Goal: Task Accomplishment & Management: Complete application form

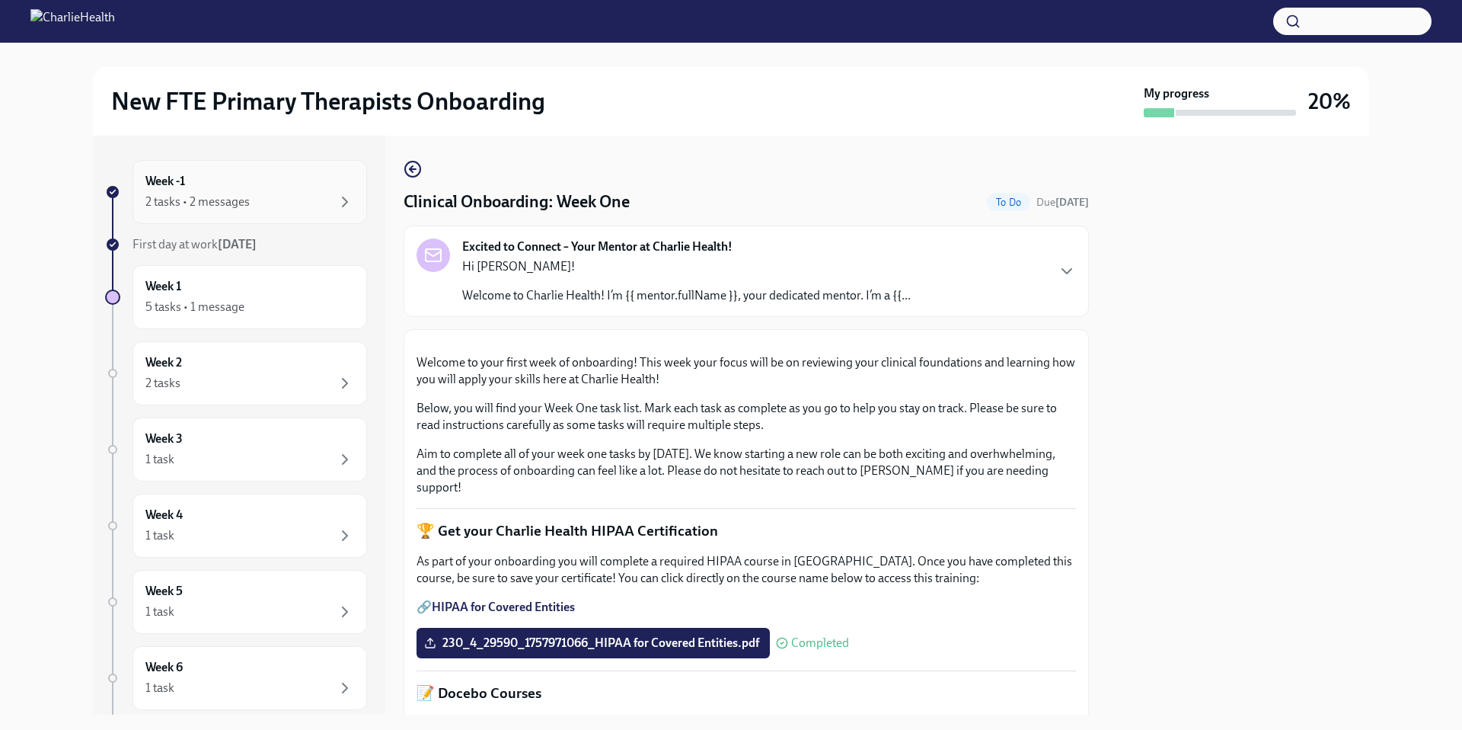
click at [254, 188] on div "Week -1 2 tasks • 2 messages" at bounding box center [249, 192] width 209 height 38
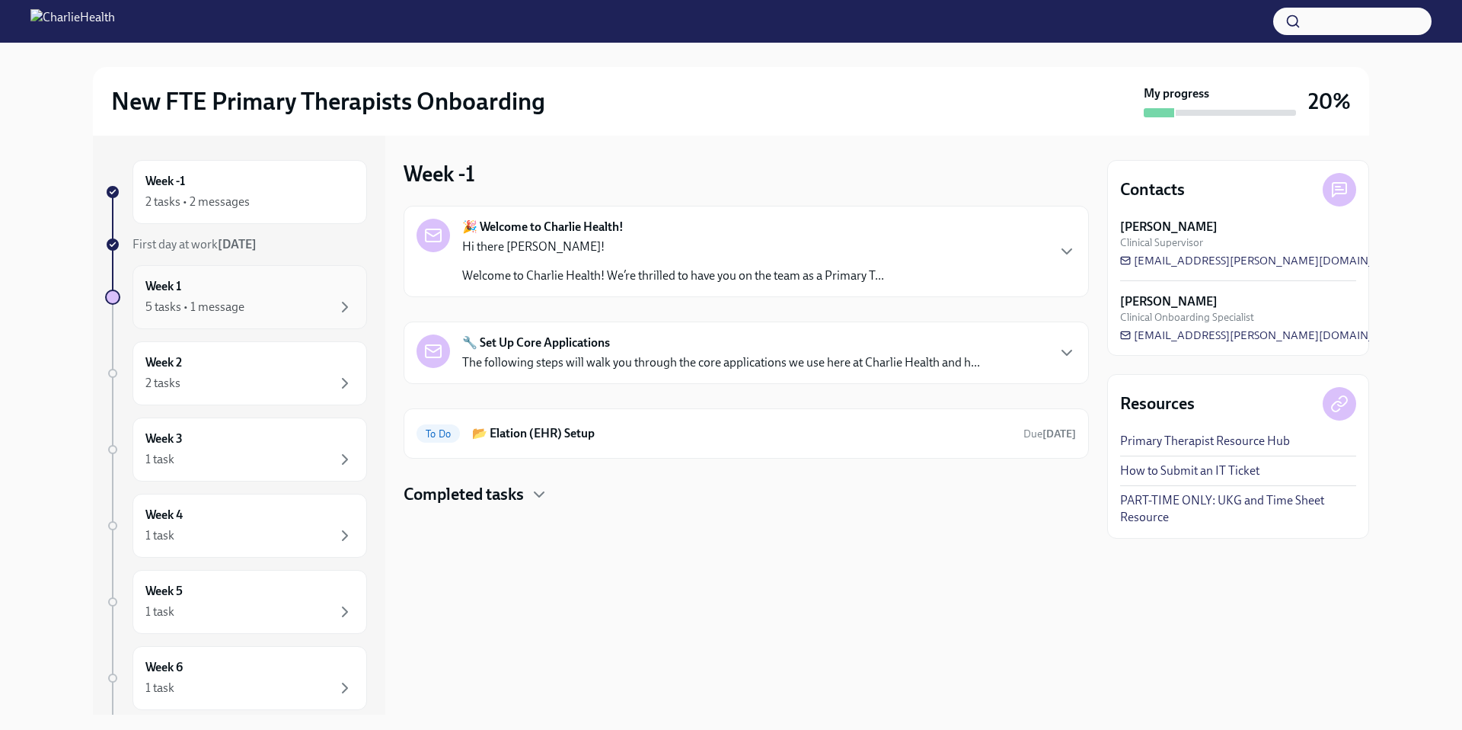
click at [250, 310] on div "5 tasks • 1 message" at bounding box center [249, 307] width 209 height 18
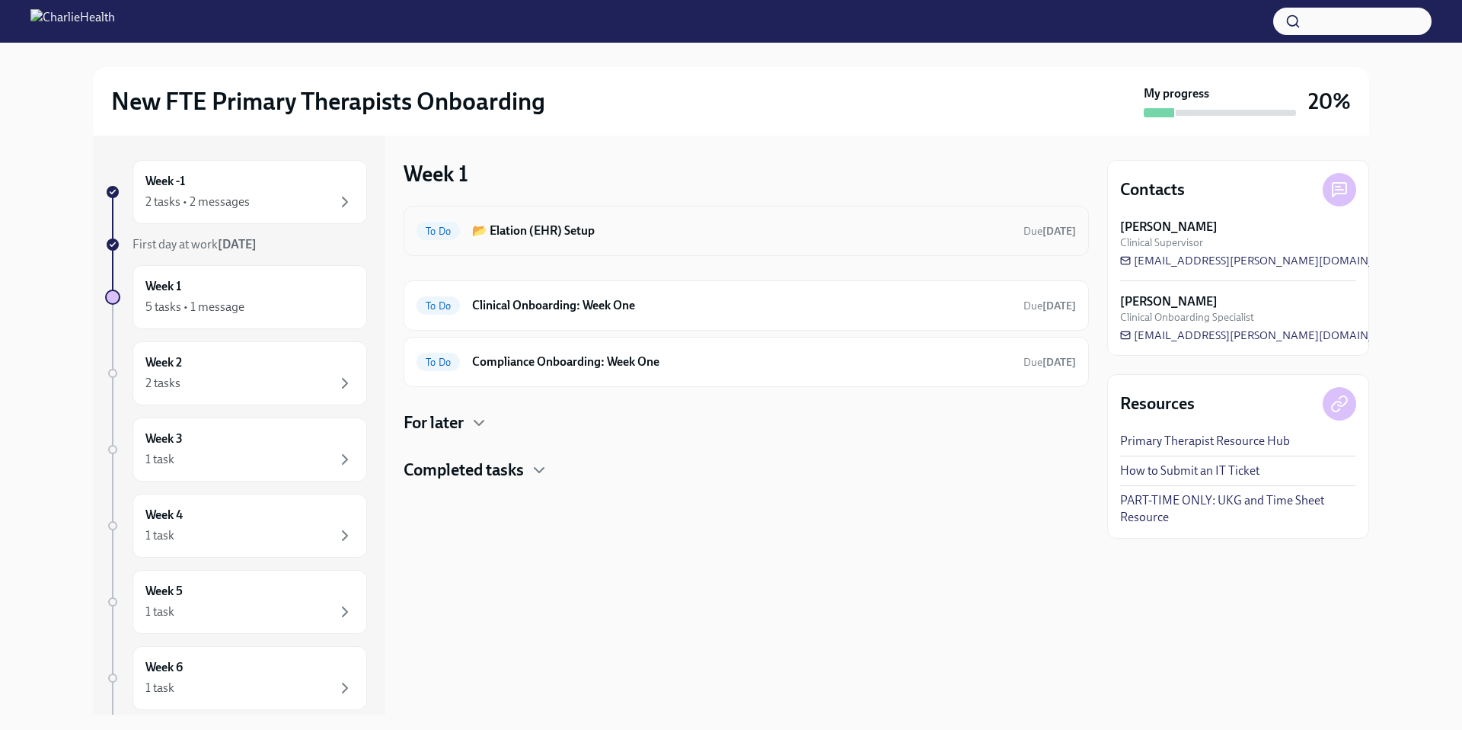
click at [529, 241] on div "To Do 📂 Elation (EHR) Setup Due [DATE]" at bounding box center [746, 231] width 659 height 24
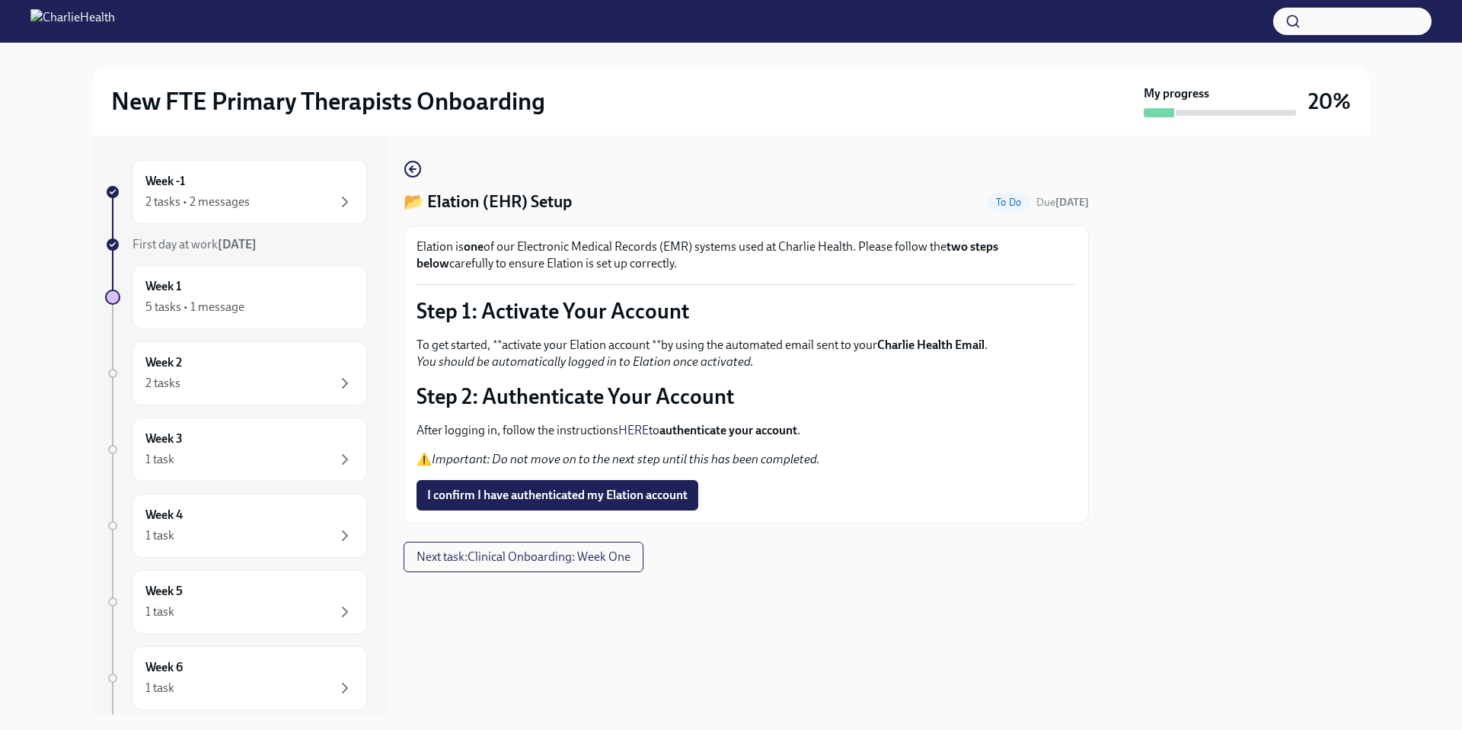
click at [633, 431] on link "HERE" at bounding box center [633, 430] width 30 height 14
click at [259, 302] on div "5 tasks • 1 message" at bounding box center [249, 307] width 209 height 18
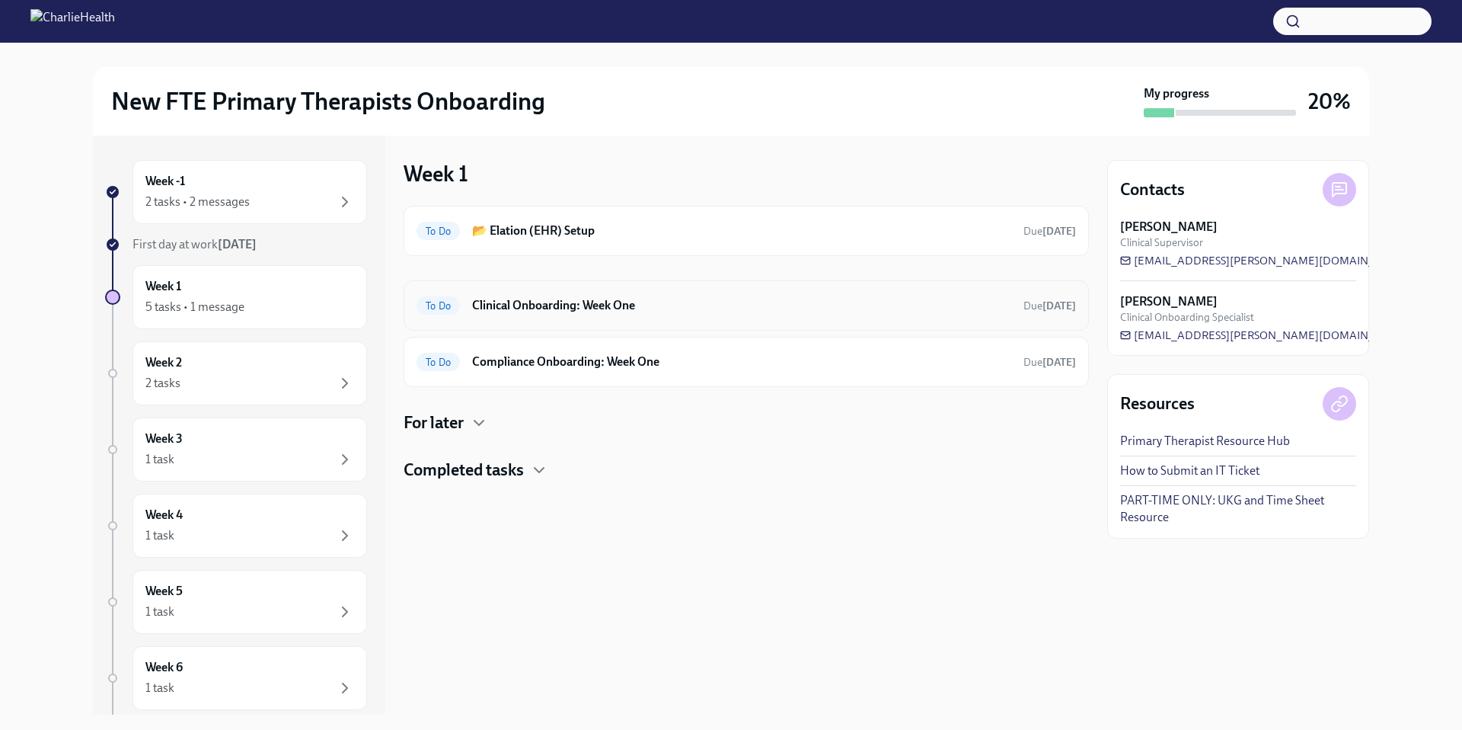
click at [556, 311] on h6 "Clinical Onboarding: Week One" at bounding box center [741, 305] width 539 height 17
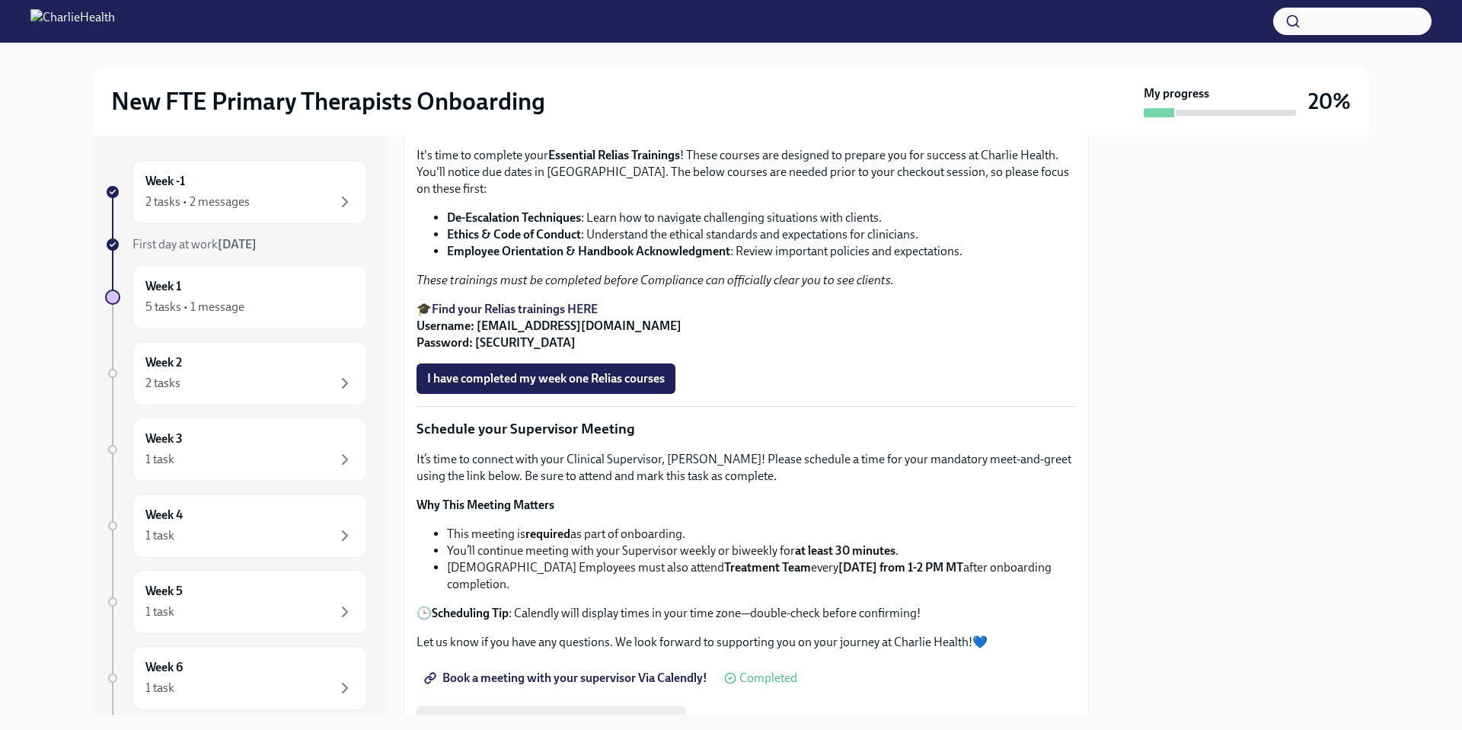
scroll to position [819, 0]
click at [234, 368] on div "Week 2 2 tasks" at bounding box center [249, 373] width 209 height 38
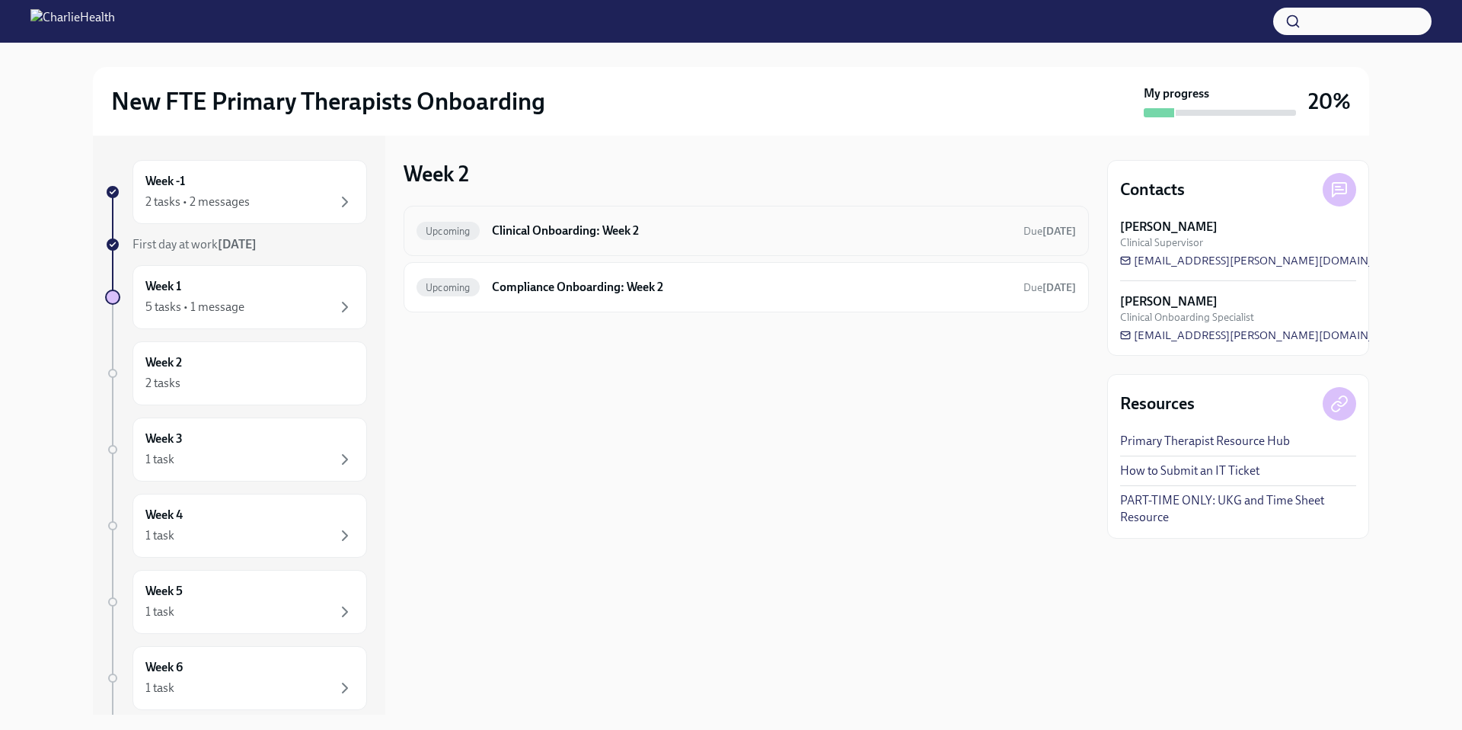
click at [585, 235] on h6 "Clinical Onboarding: Week 2" at bounding box center [751, 230] width 519 height 17
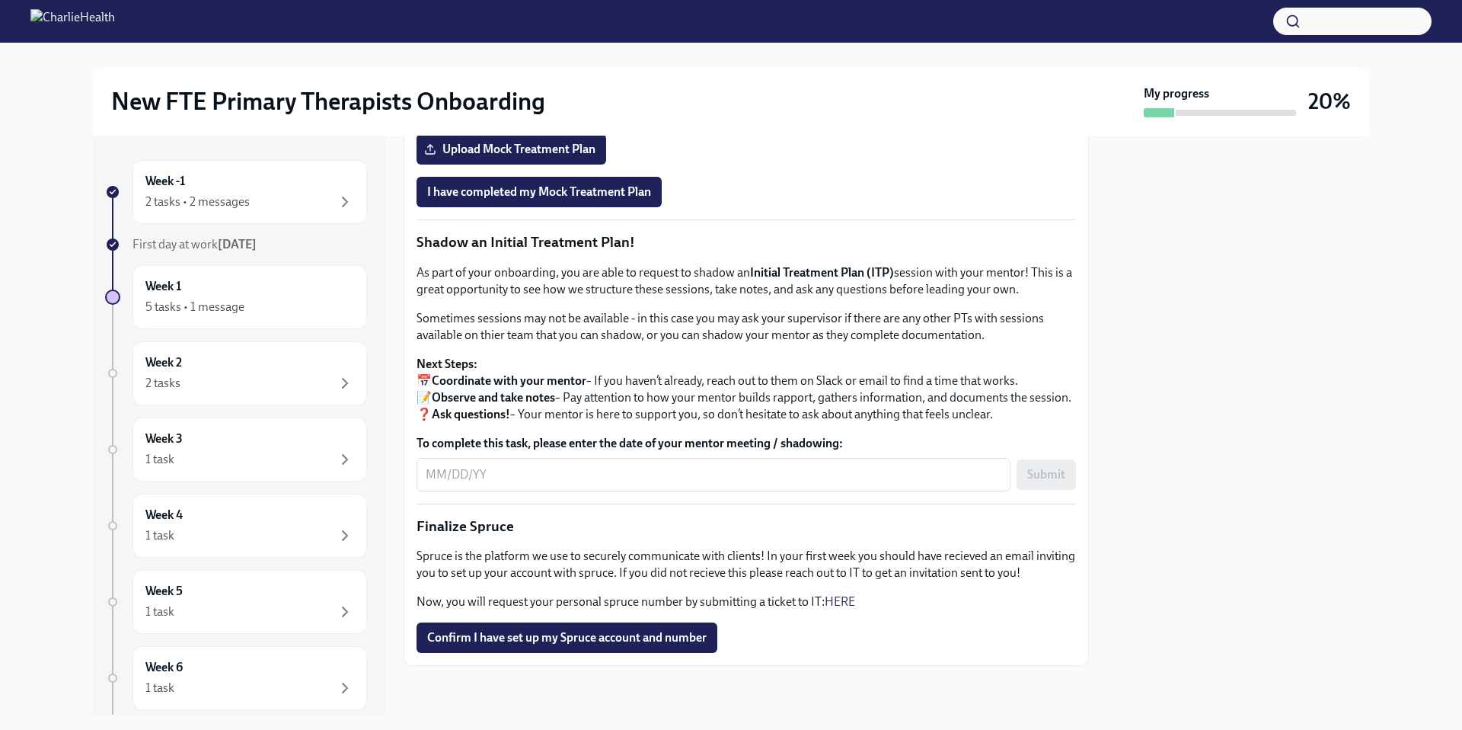
scroll to position [1518, 0]
click at [212, 376] on div "2 tasks" at bounding box center [249, 383] width 209 height 18
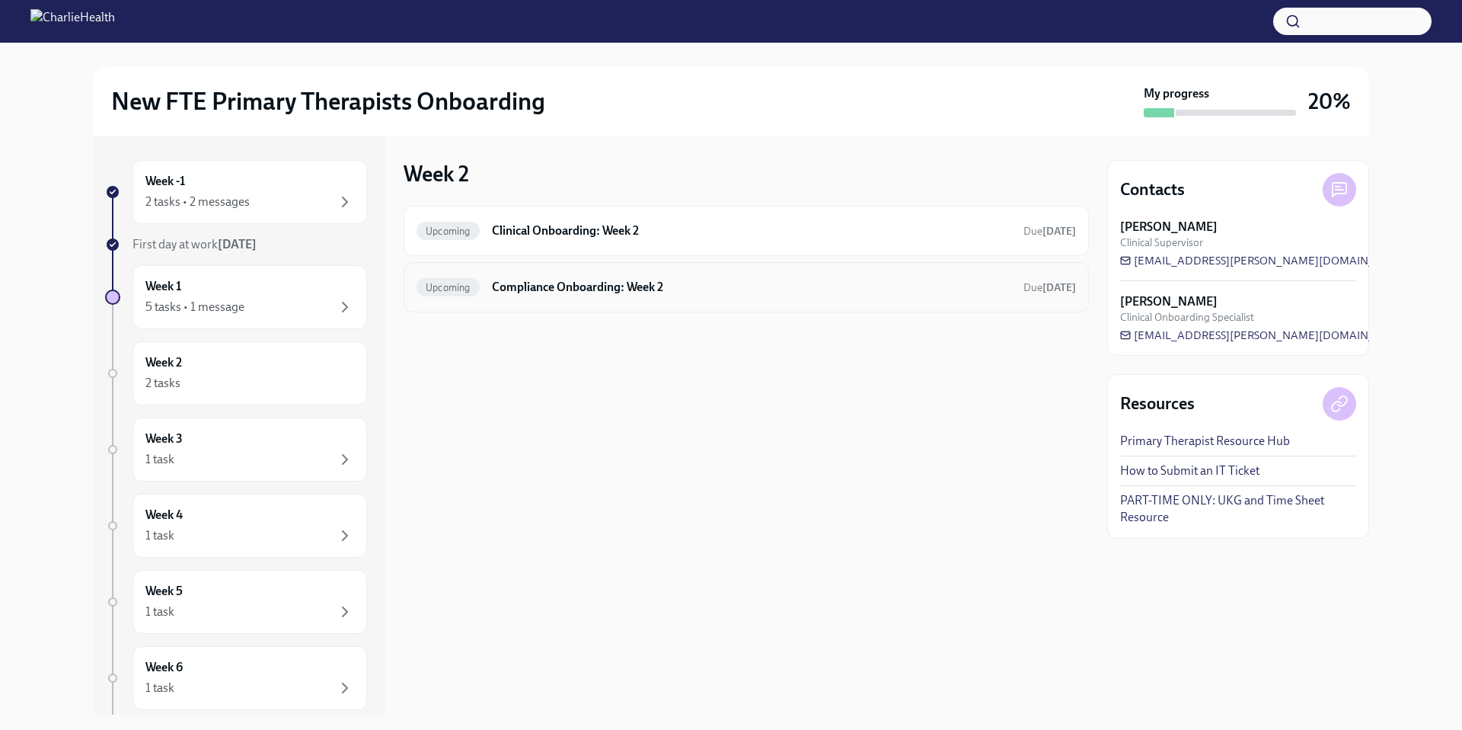
click at [556, 286] on h6 "Compliance Onboarding: Week 2" at bounding box center [751, 287] width 519 height 17
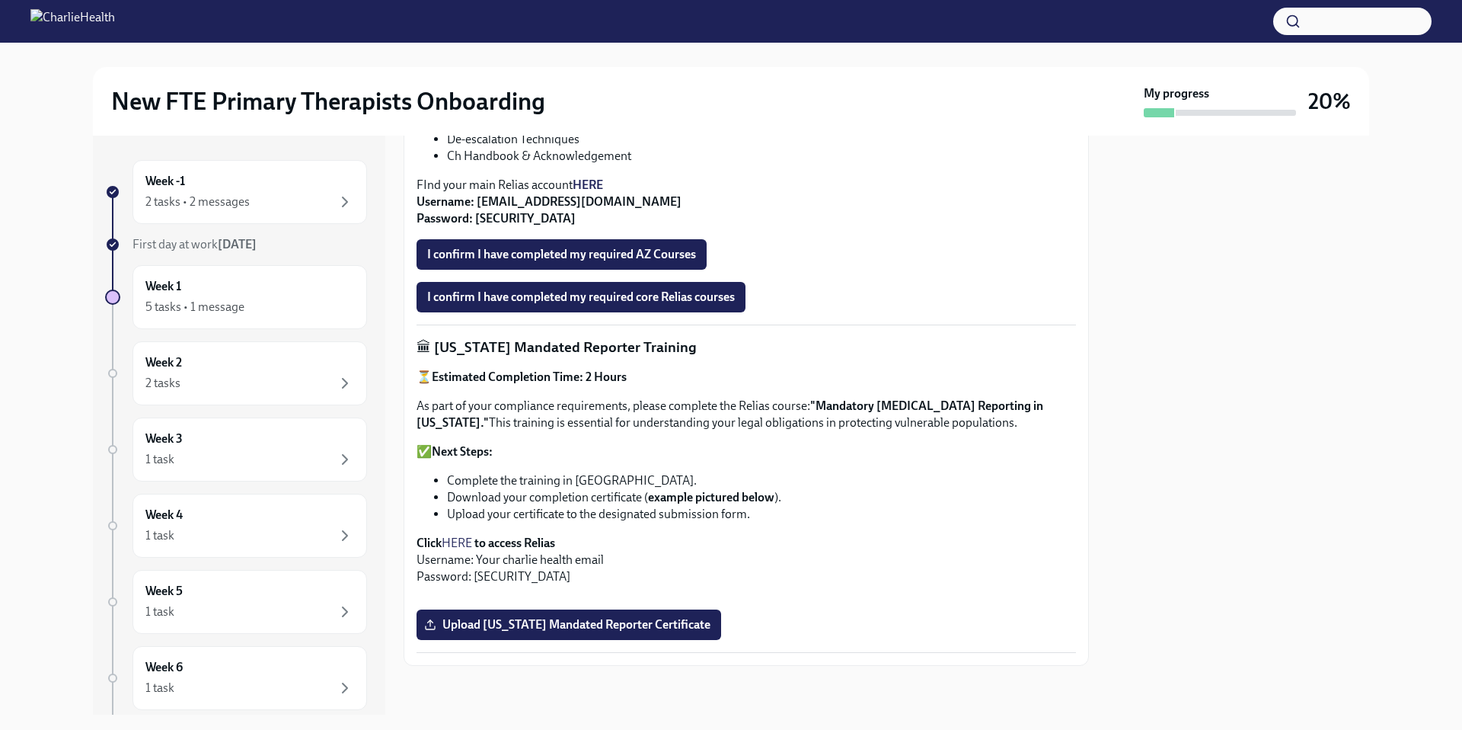
scroll to position [969, 0]
click at [218, 442] on div "Week 3 1 task" at bounding box center [249, 449] width 209 height 38
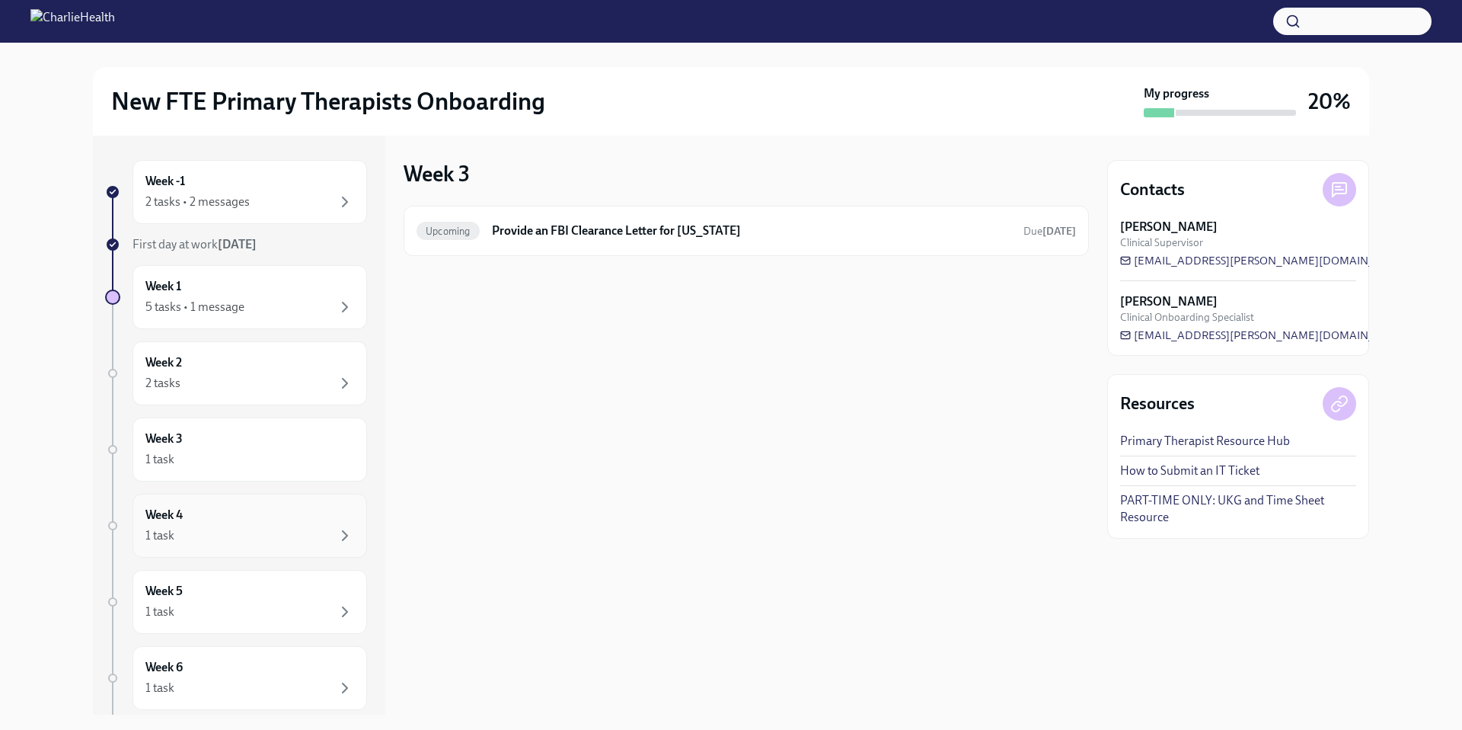
click at [190, 511] on div "Week 4 1 task" at bounding box center [249, 525] width 209 height 38
click at [211, 606] on div "1 task" at bounding box center [249, 611] width 209 height 18
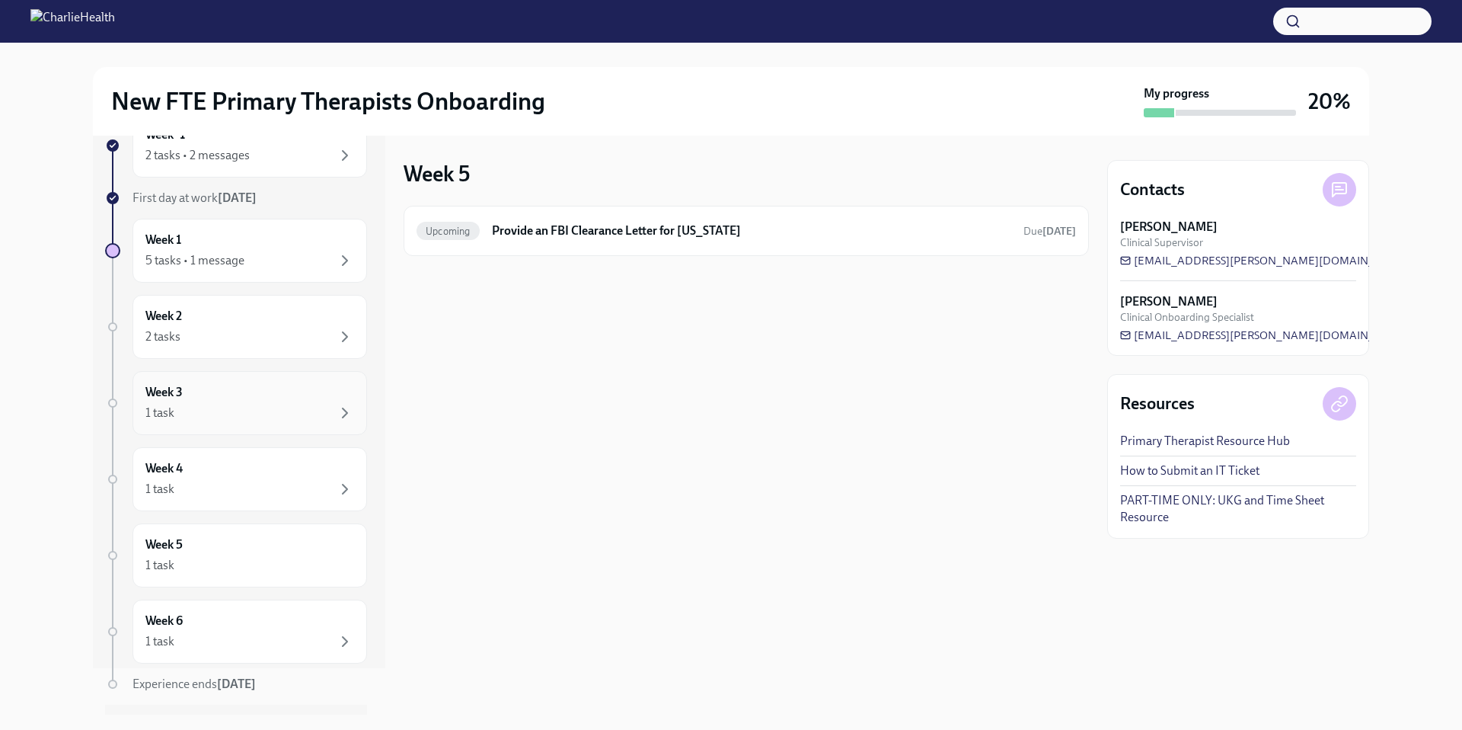
scroll to position [85, 0]
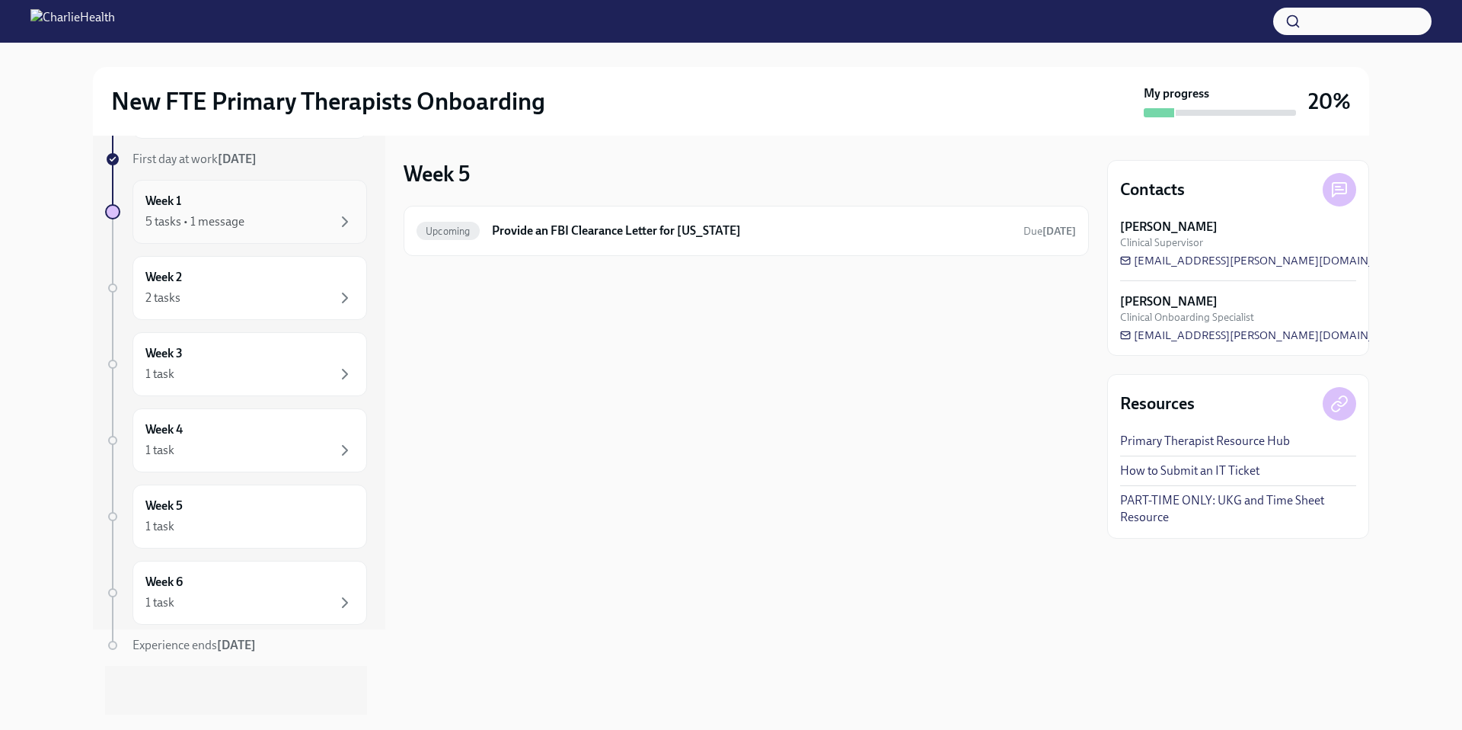
click at [246, 224] on div "5 tasks • 1 message" at bounding box center [249, 221] width 209 height 18
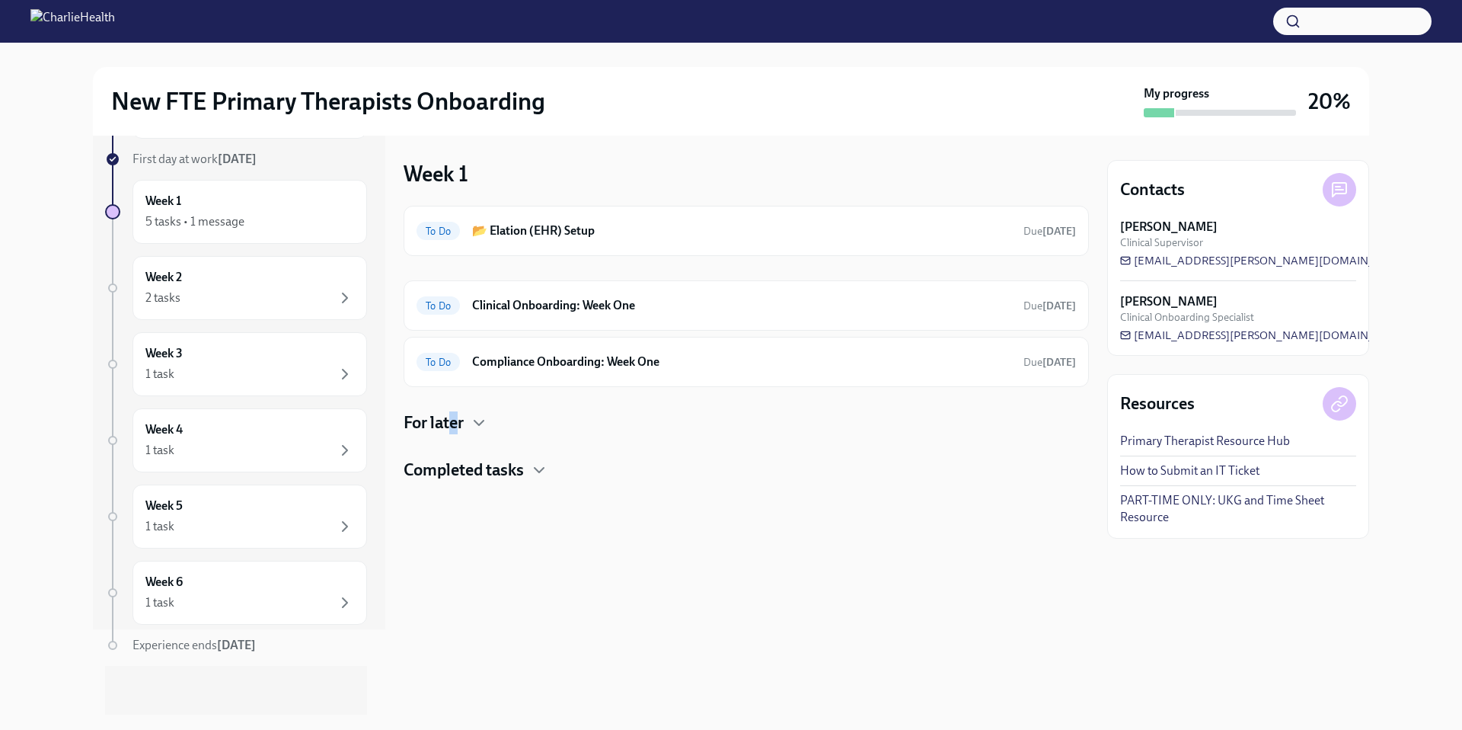
click at [455, 423] on h4 "For later" at bounding box center [434, 422] width 60 height 23
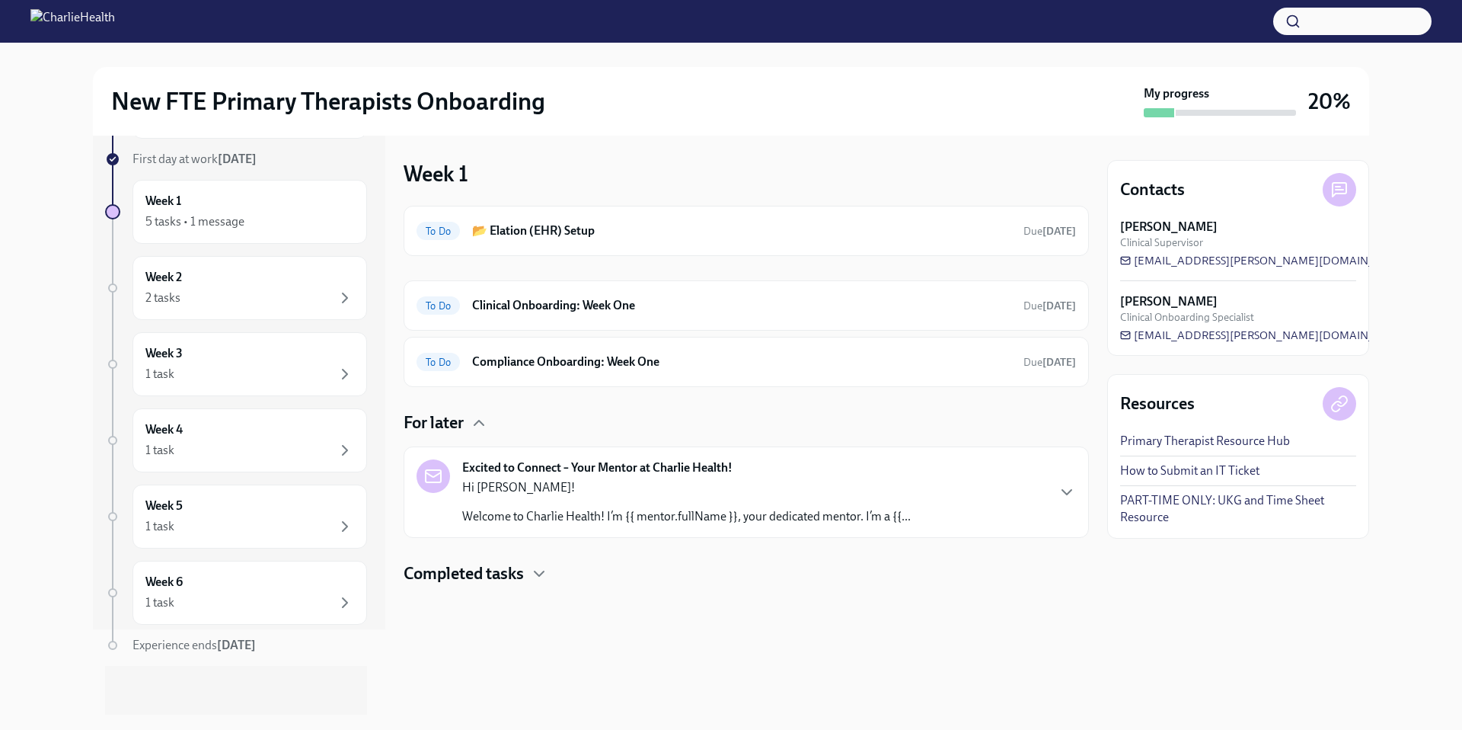
click at [527, 585] on div at bounding box center [746, 609] width 685 height 49
click at [523, 580] on h4 "Completed tasks" at bounding box center [464, 573] width 120 height 23
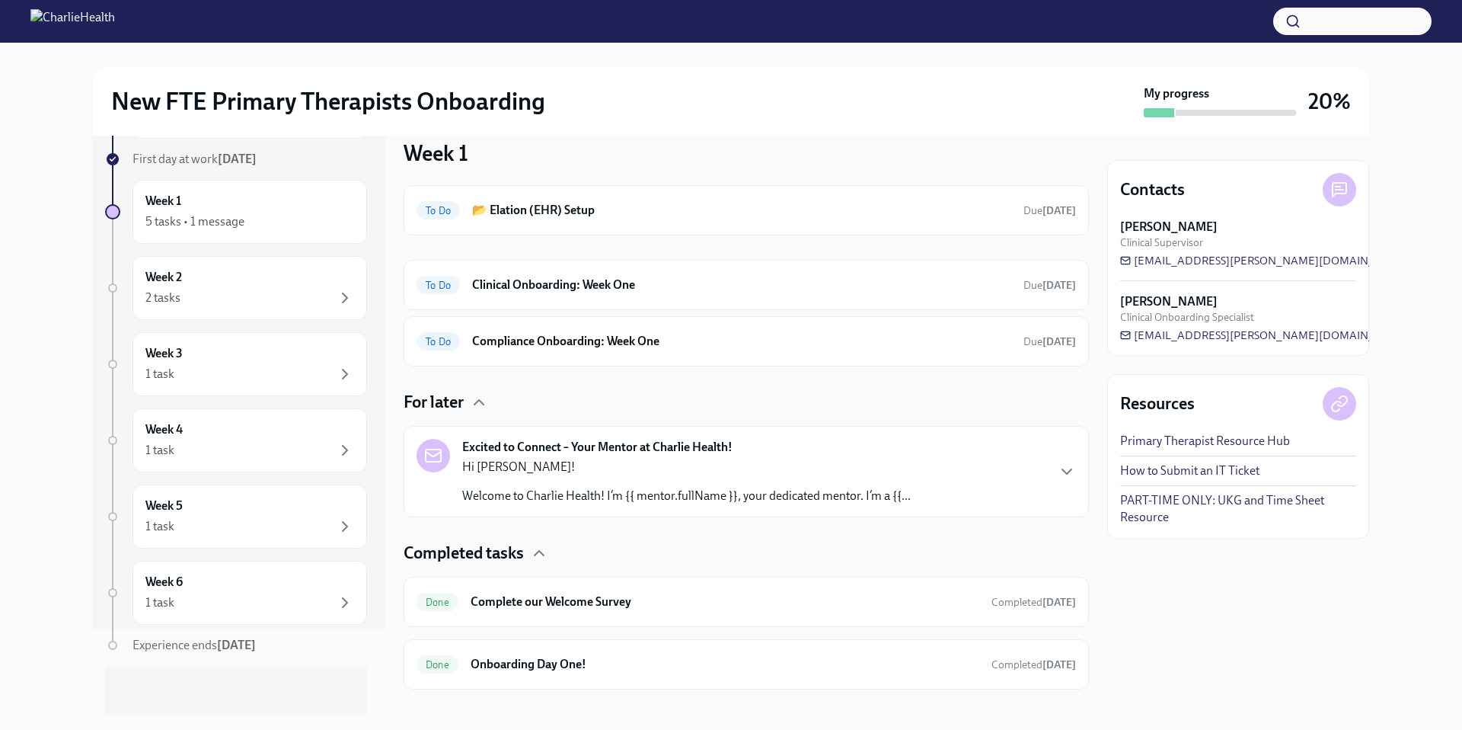
scroll to position [44, 0]
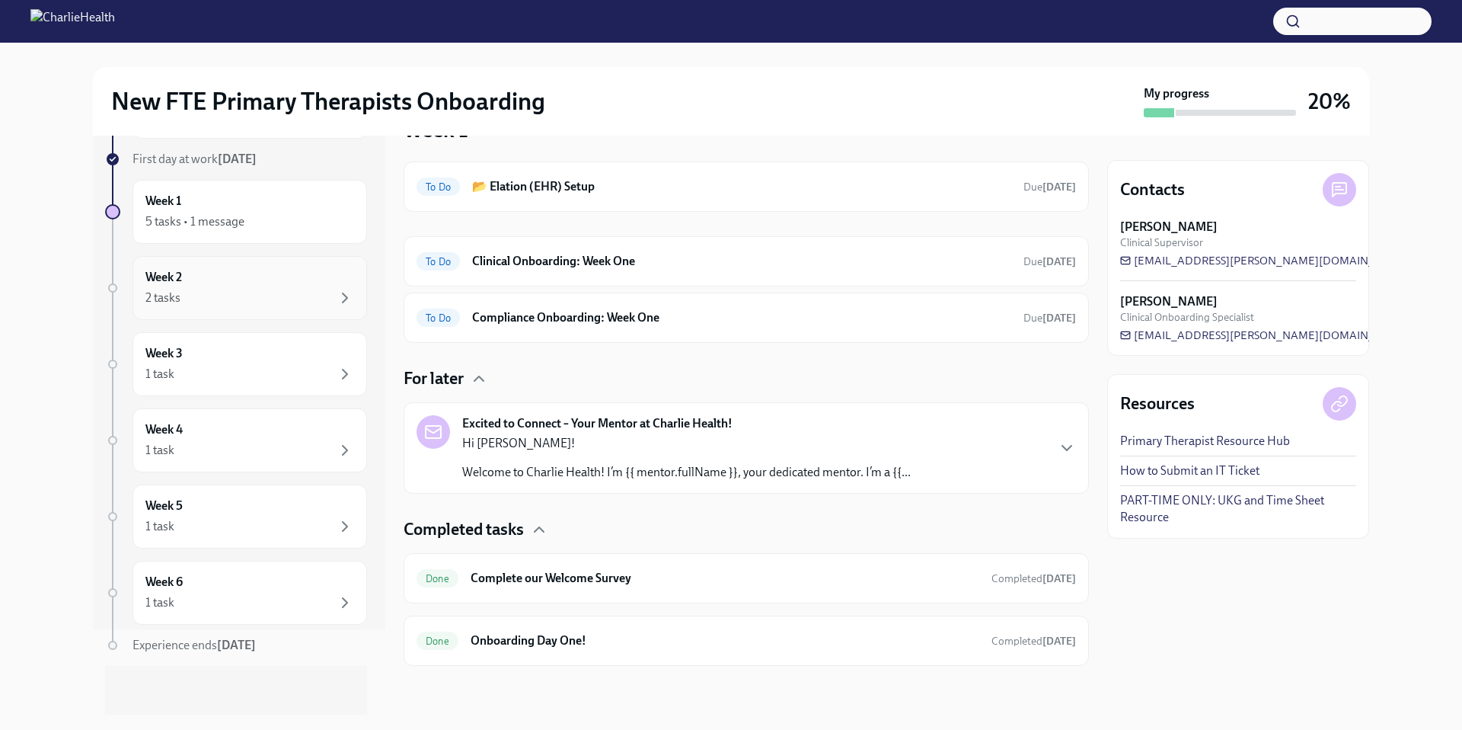
click at [261, 285] on div "Week 2 2 tasks" at bounding box center [249, 288] width 209 height 38
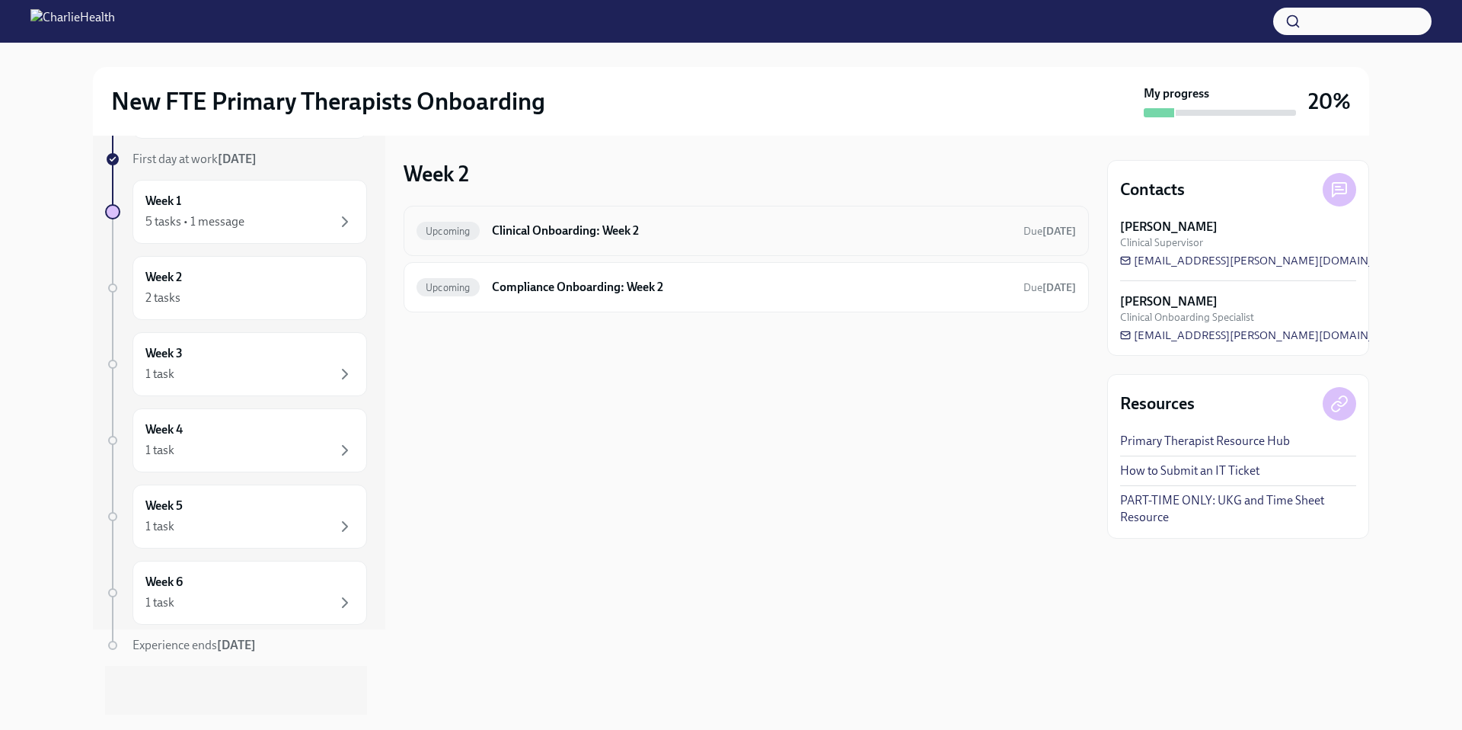
click at [524, 251] on div "Upcoming Clinical Onboarding: Week 2 Due [DATE]" at bounding box center [746, 231] width 685 height 50
click at [639, 247] on div "Upcoming Clinical Onboarding: Week 2 Due [DATE]" at bounding box center [746, 231] width 685 height 50
click at [265, 218] on div "5 tasks • 1 message" at bounding box center [249, 221] width 209 height 18
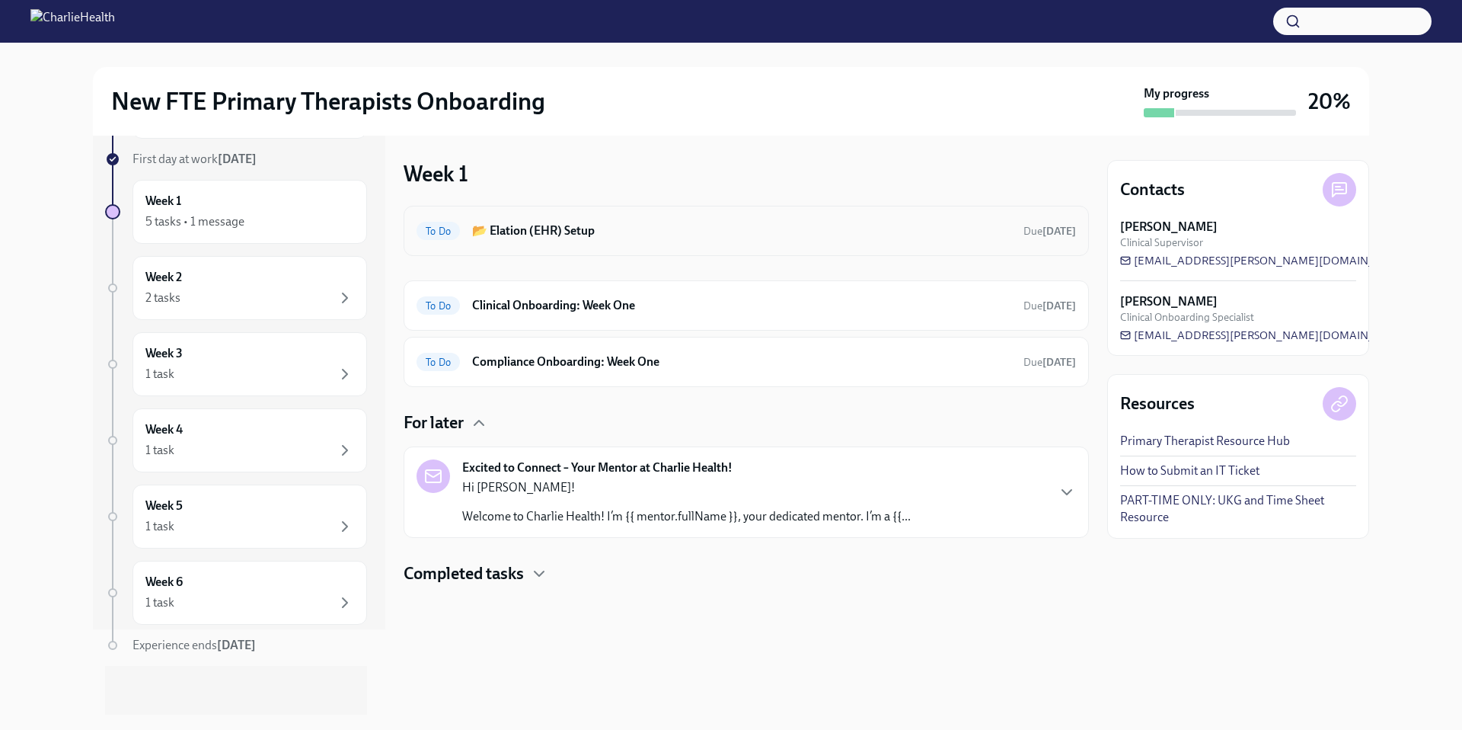
click at [569, 237] on h6 "📂 Elation (EHR) Setup" at bounding box center [741, 230] width 539 height 17
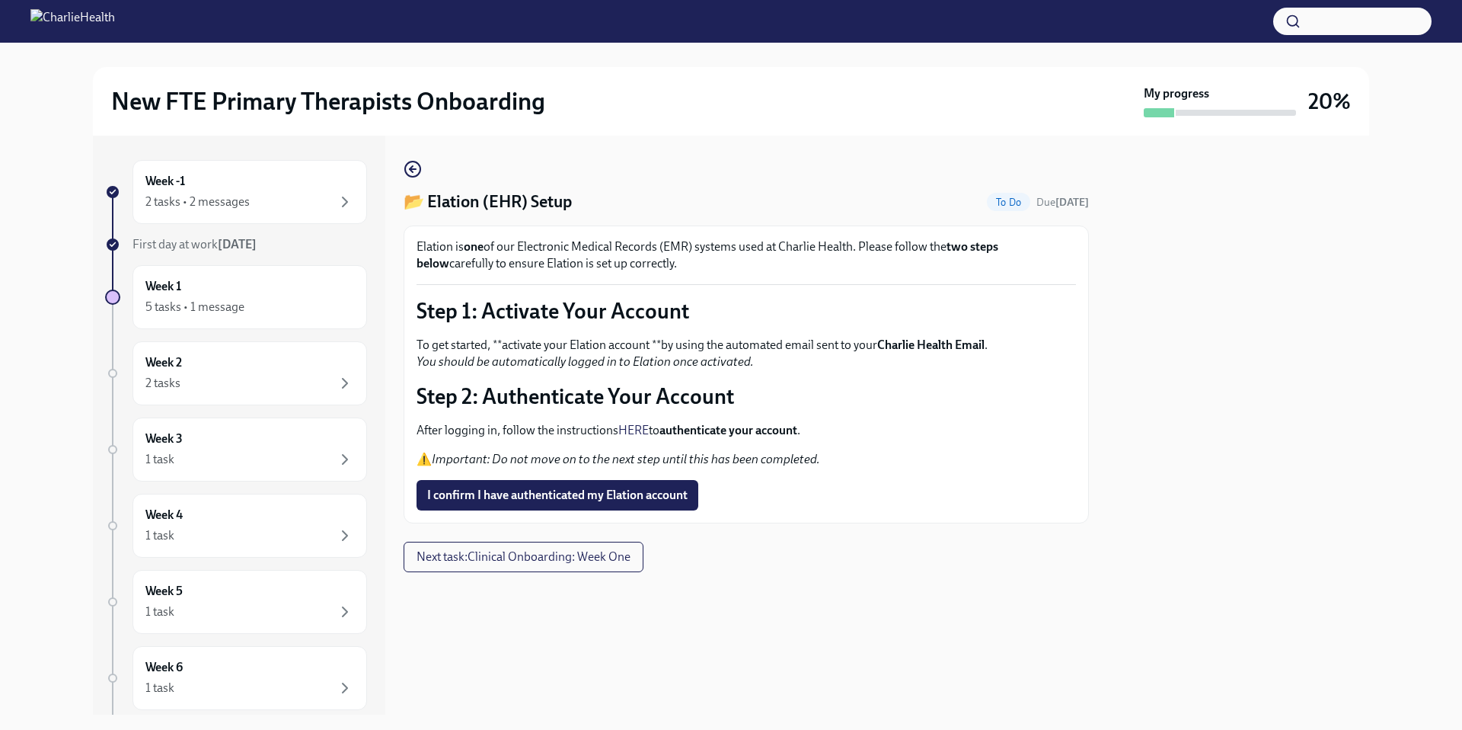
click at [644, 428] on link "HERE" at bounding box center [633, 430] width 30 height 14
